Goal: Understand process/instructions

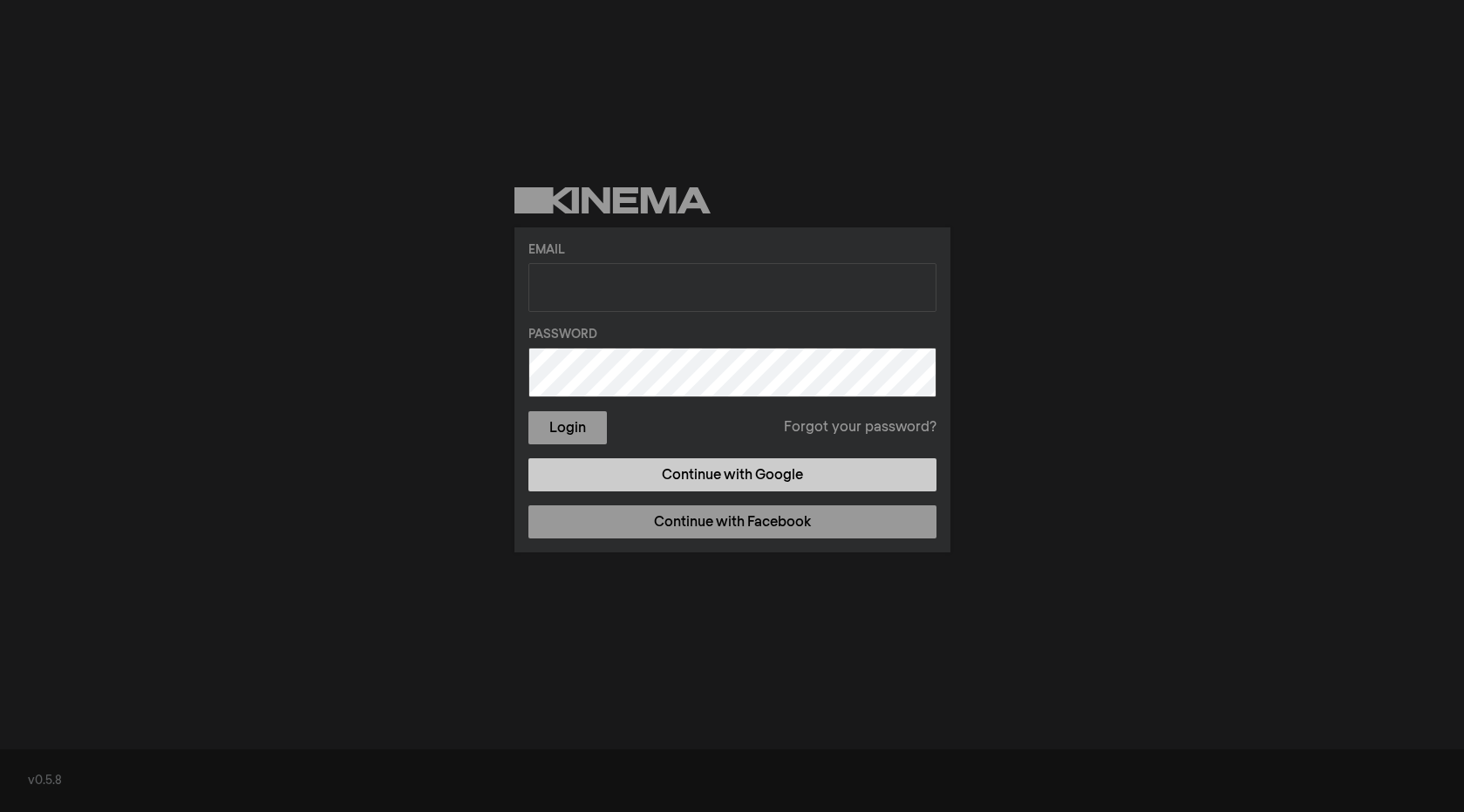
click at [754, 467] on link "Continue with Google" at bounding box center [732, 475] width 408 height 33
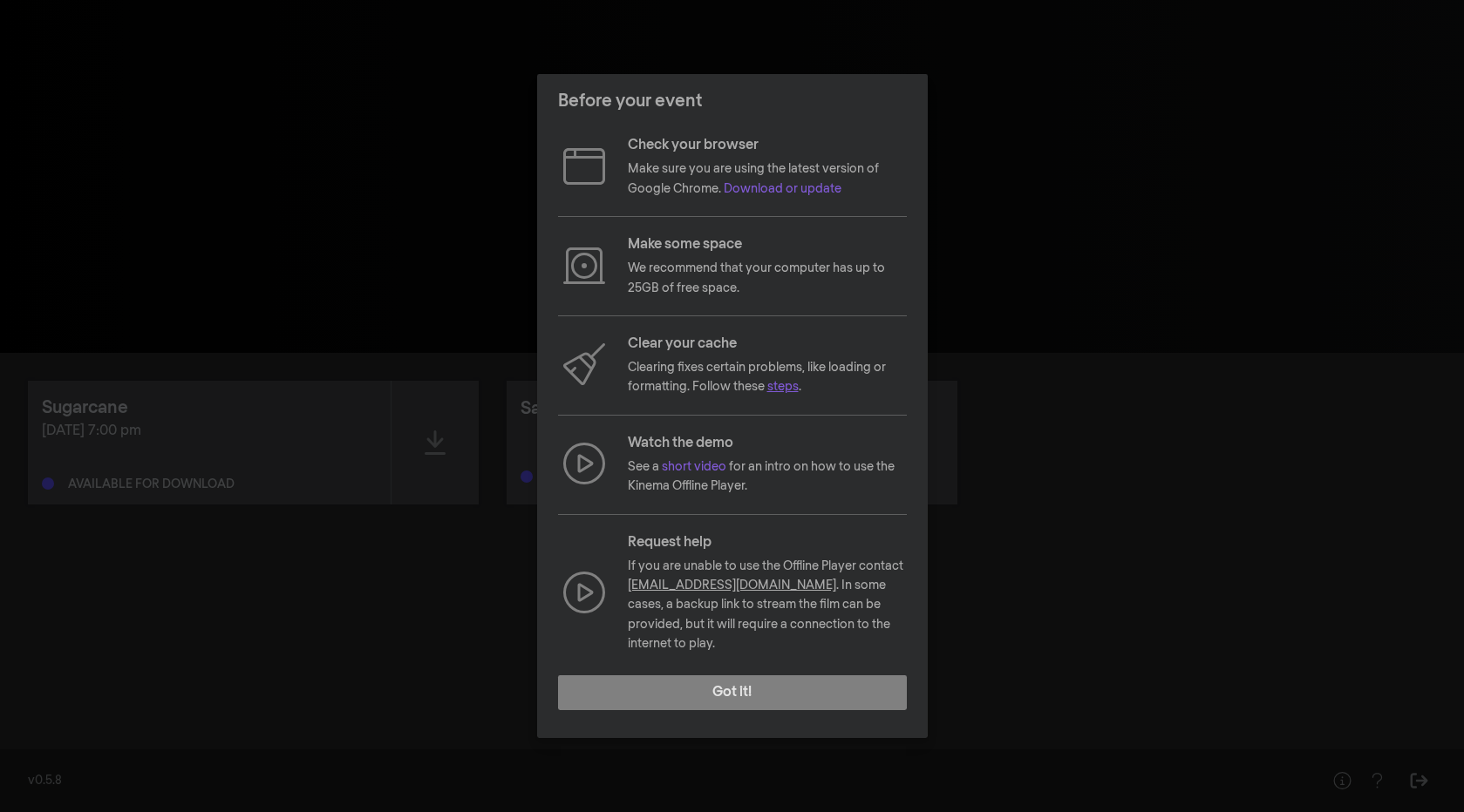
click at [793, 393] on link "steps" at bounding box center [783, 386] width 32 height 12
click at [705, 473] on link "short video" at bounding box center [693, 467] width 64 height 12
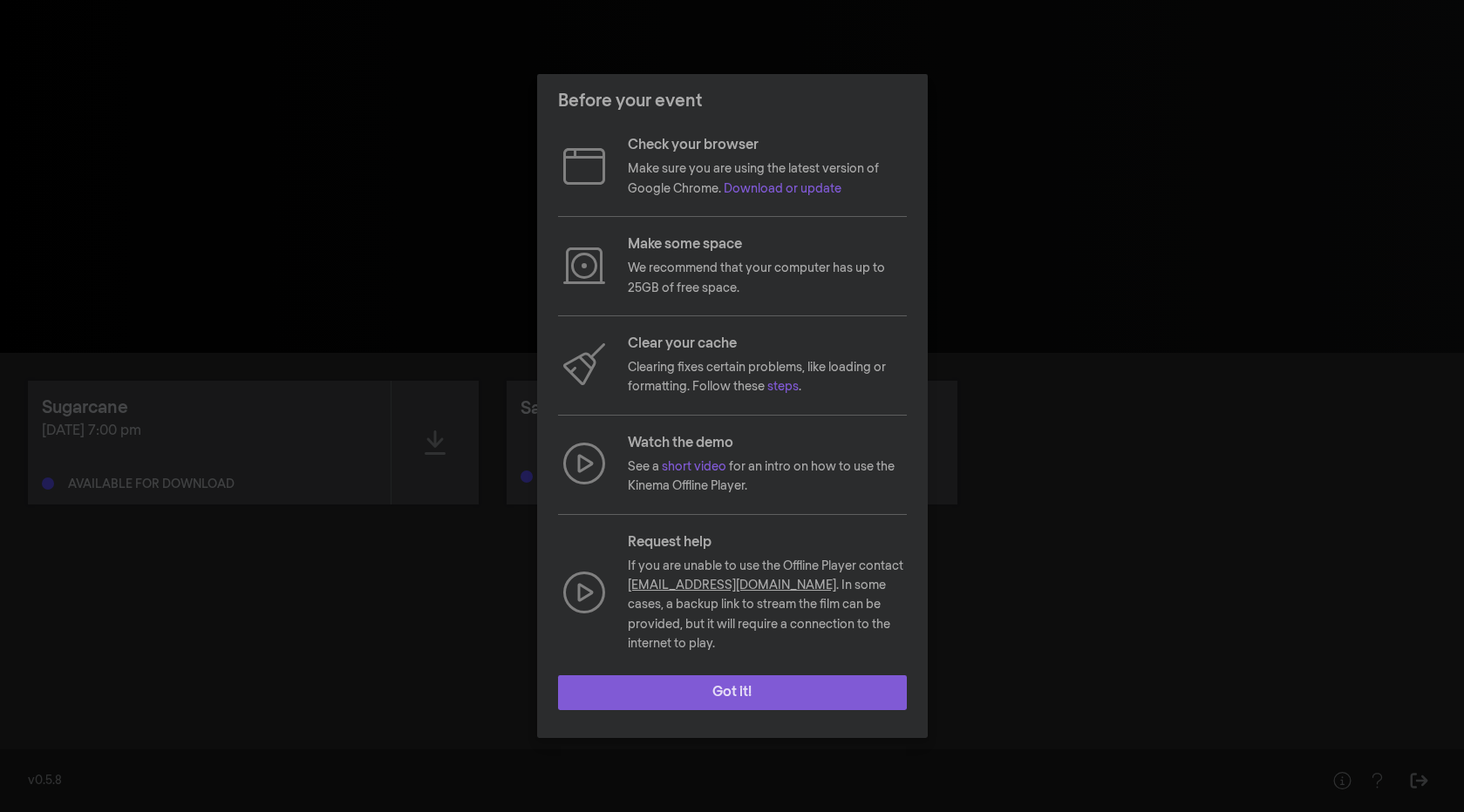
click at [730, 682] on button "Got it!" at bounding box center [732, 693] width 349 height 35
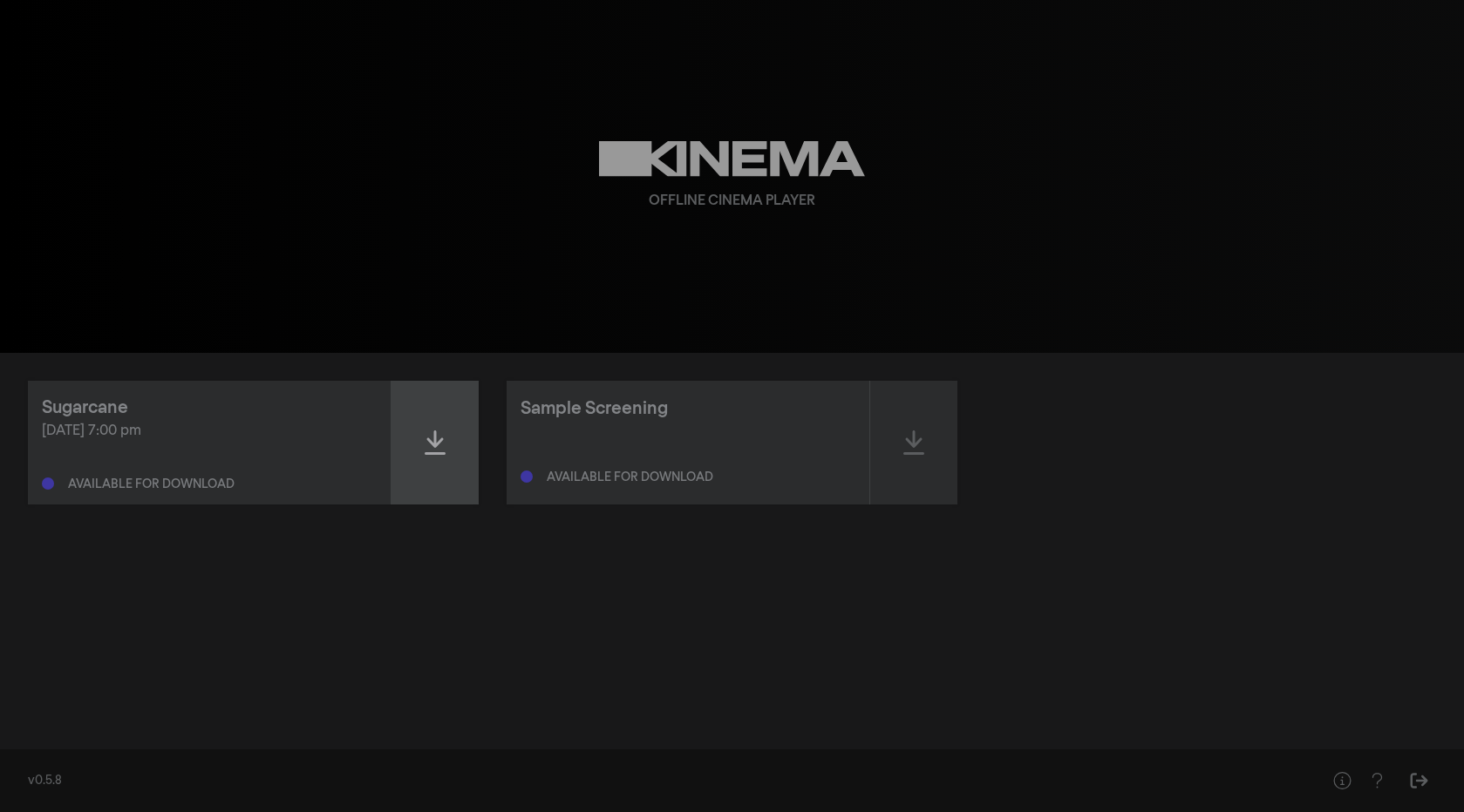
click at [441, 436] on icon at bounding box center [434, 443] width 21 height 28
